Goal: Information Seeking & Learning: Learn about a topic

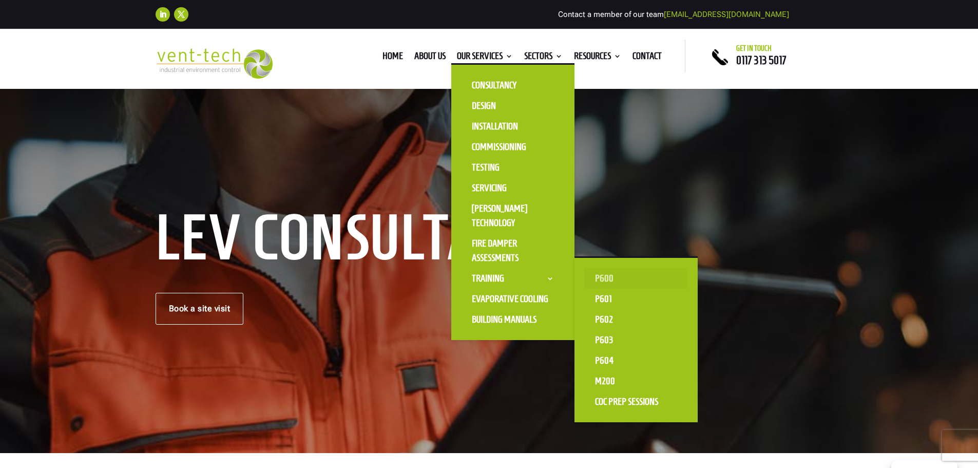
click at [604, 280] on link "P600" at bounding box center [636, 278] width 103 height 21
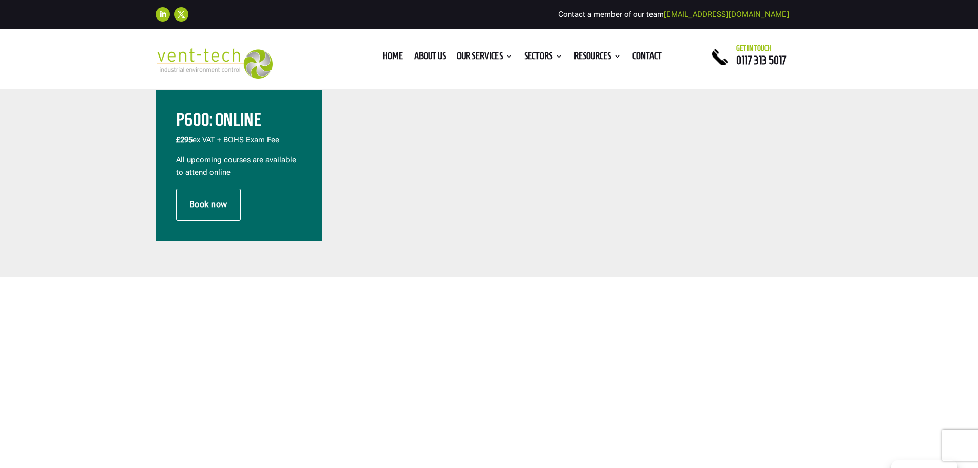
scroll to position [360, 0]
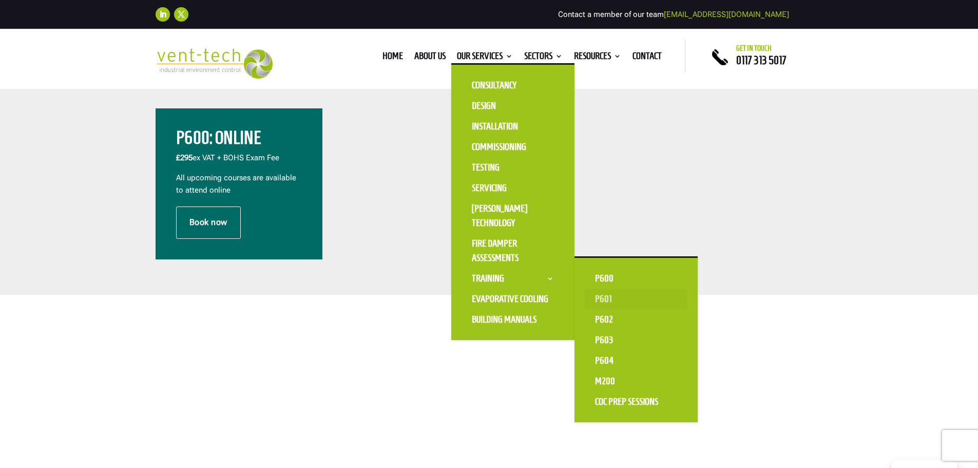
click at [602, 298] on link "P601" at bounding box center [636, 299] width 103 height 21
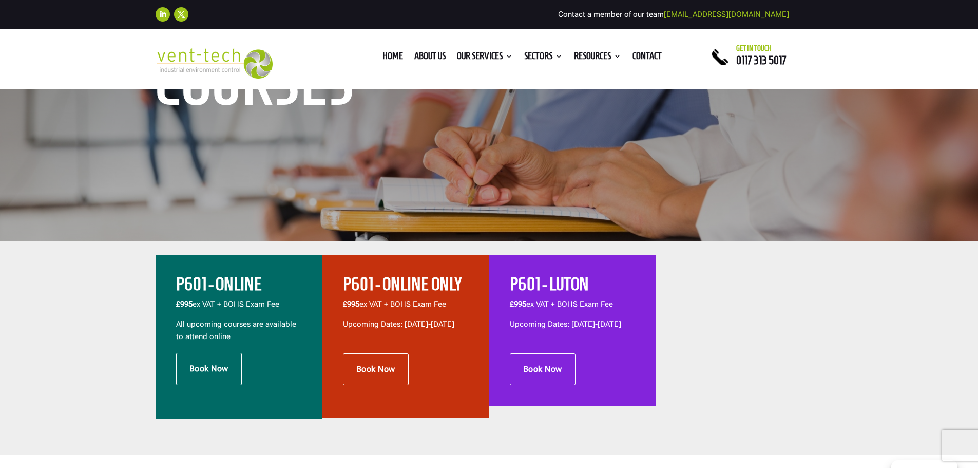
scroll to position [205, 0]
